Goal: Task Accomplishment & Management: Use online tool/utility

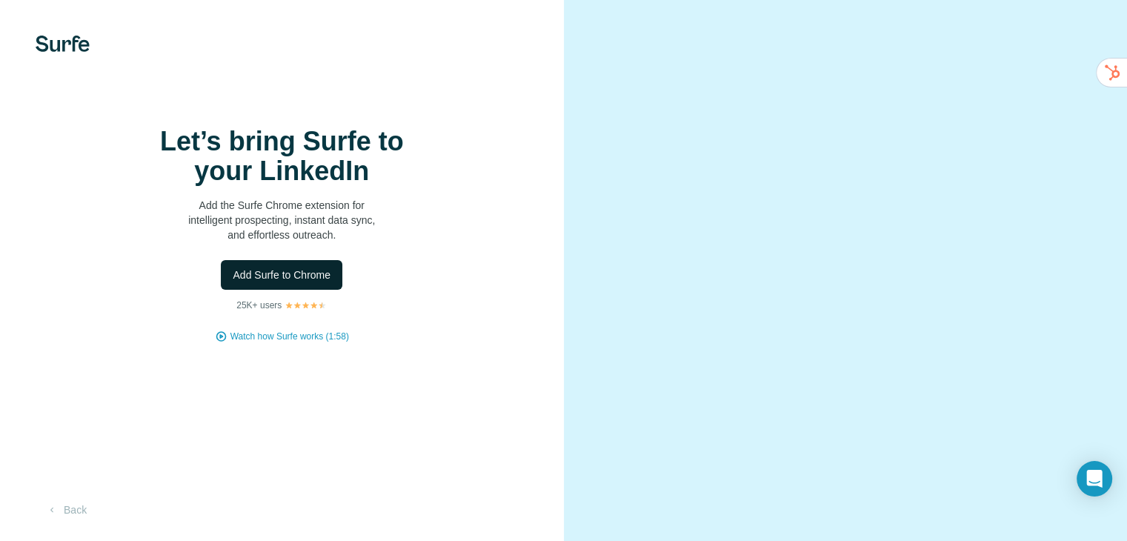
click at [315, 282] on span "Add Surfe to Chrome" at bounding box center [282, 275] width 98 height 15
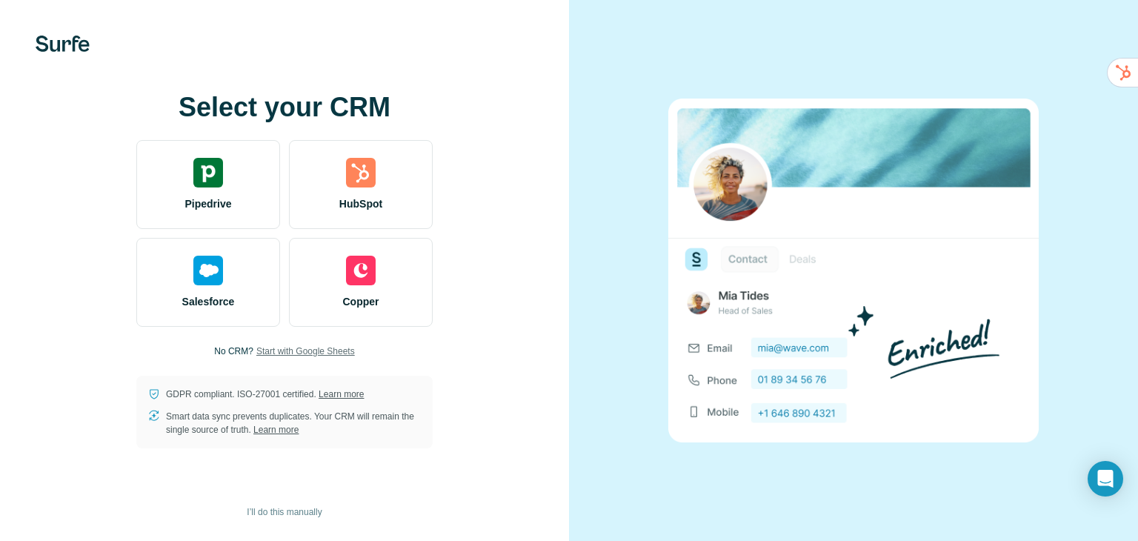
click at [302, 353] on span "Start with Google Sheets" at bounding box center [305, 351] width 99 height 13
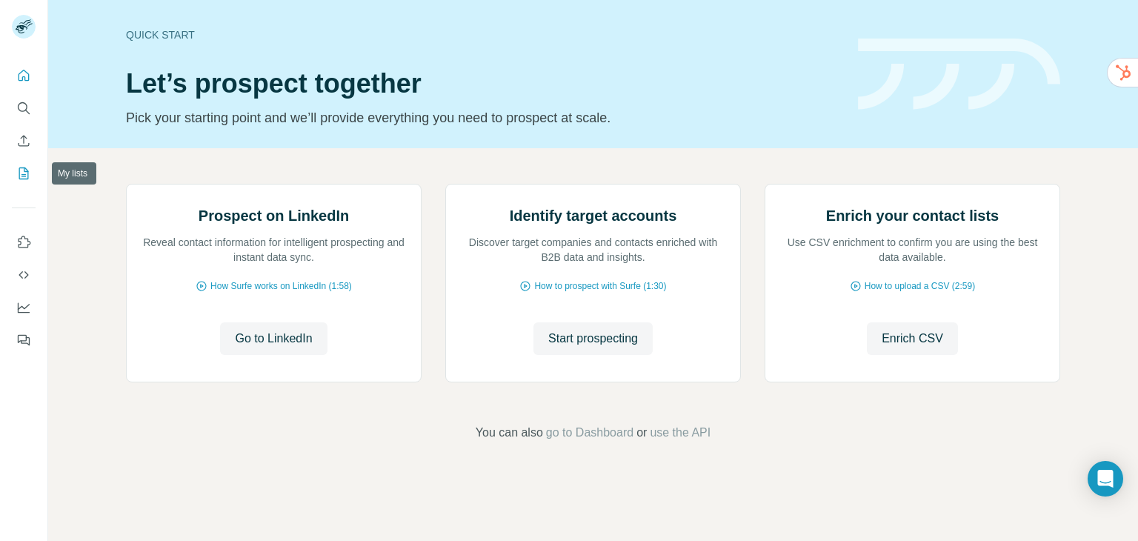
click at [24, 170] on icon "My lists" at bounding box center [23, 173] width 15 height 15
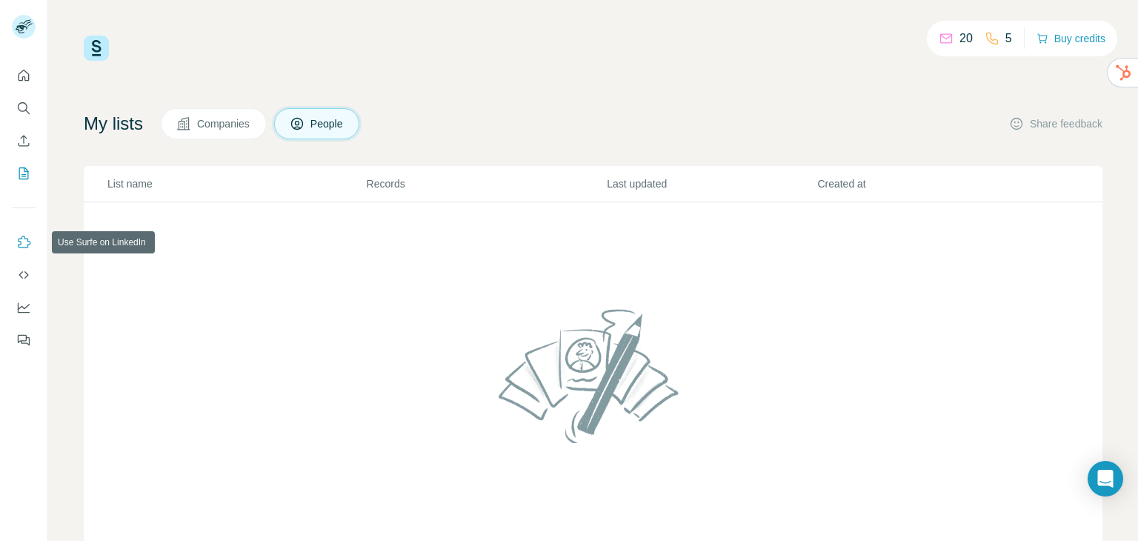
click at [21, 241] on icon "Use Surfe on LinkedIn" at bounding box center [23, 242] width 15 height 15
click at [16, 311] on icon "Dashboard" at bounding box center [23, 307] width 15 height 15
click at [534, 39] on div "20 5 Buy credits" at bounding box center [593, 48] width 1019 height 25
click at [251, 118] on span "Companies" at bounding box center [224, 123] width 54 height 15
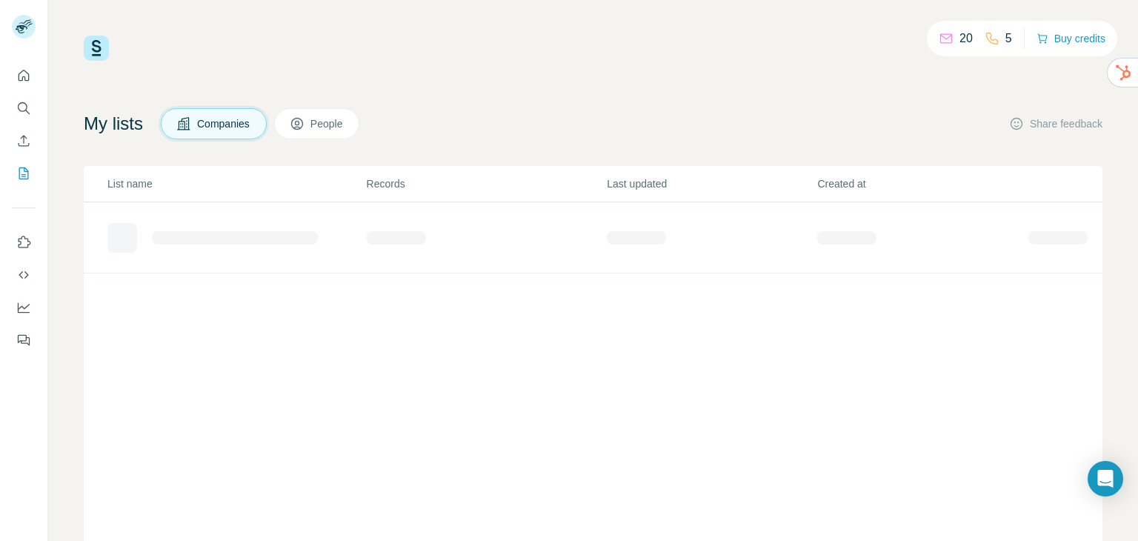
click at [251, 118] on span "Companies" at bounding box center [224, 123] width 54 height 15
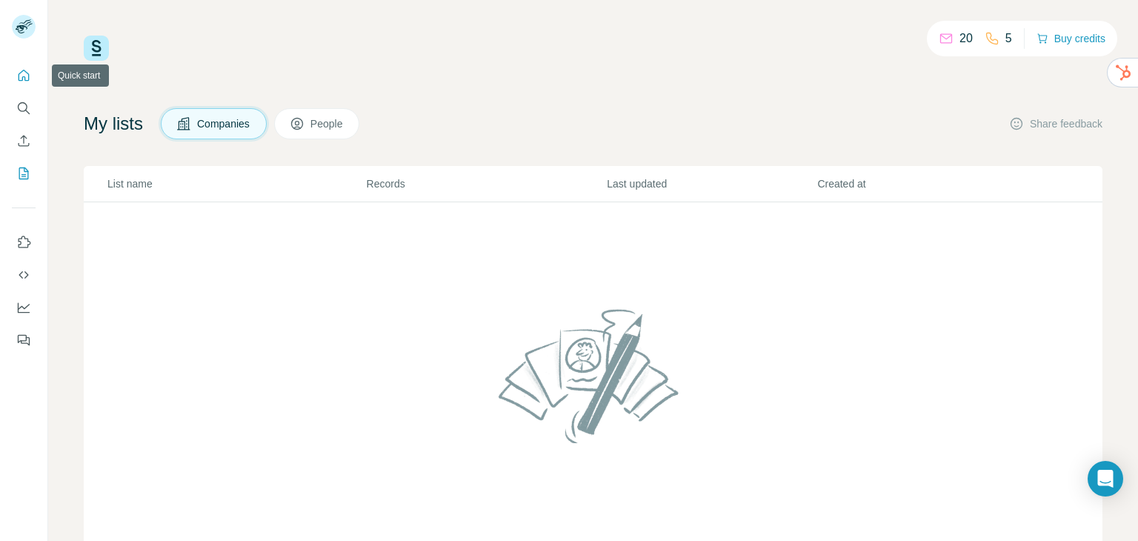
click at [21, 71] on icon "Quick start" at bounding box center [23, 75] width 15 height 15
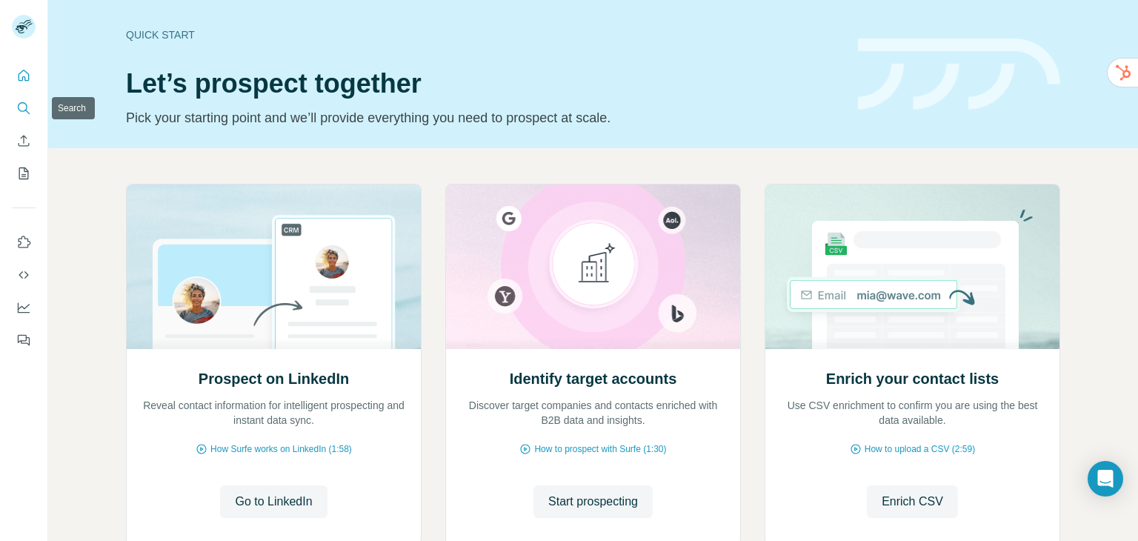
click at [24, 110] on icon "Search" at bounding box center [23, 107] width 10 height 10
